Goal: Information Seeking & Learning: Learn about a topic

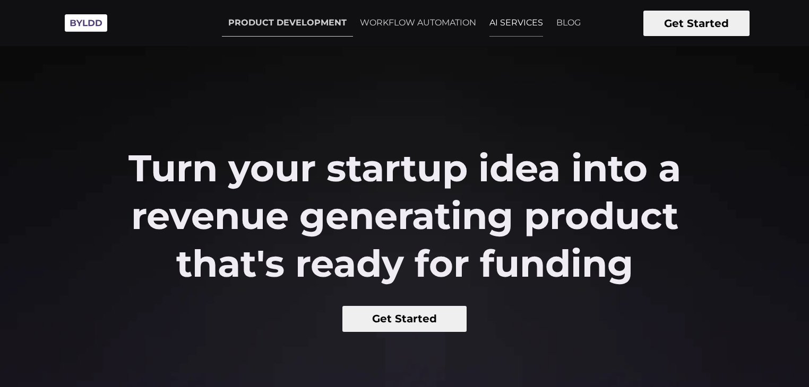
click at [524, 26] on link "AI SERVICES" at bounding box center [516, 23] width 66 height 27
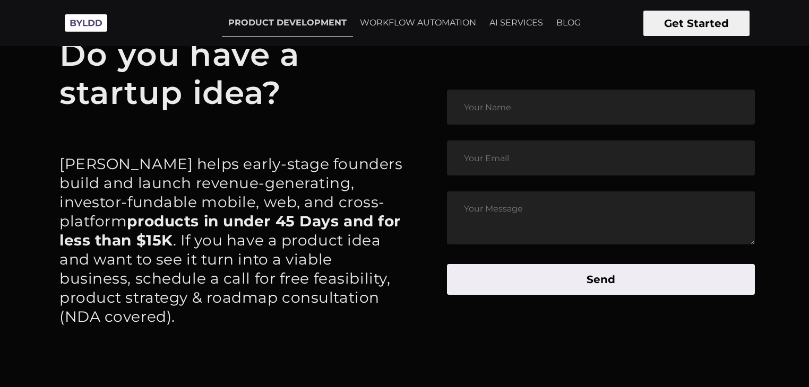
scroll to position [5024, 0]
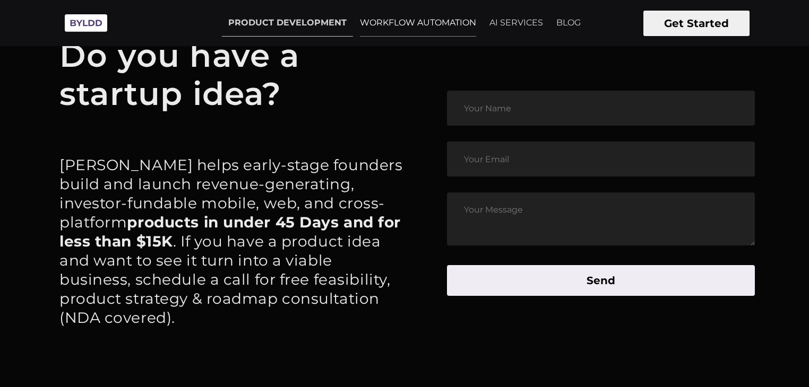
click at [391, 22] on link "WORKFLOW AUTOMATION" at bounding box center [417, 23] width 129 height 27
